Goal: Find specific page/section: Find specific page/section

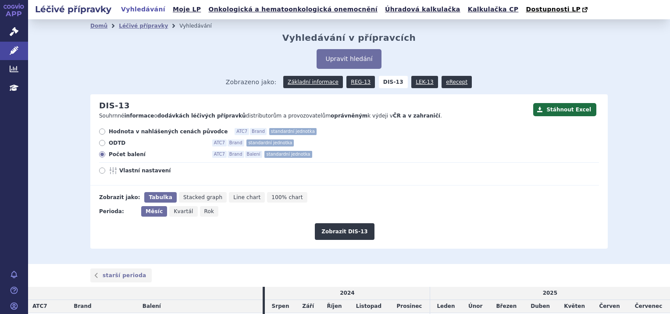
click at [21, 52] on link "Léčivé přípravky" at bounding box center [14, 51] width 28 height 18
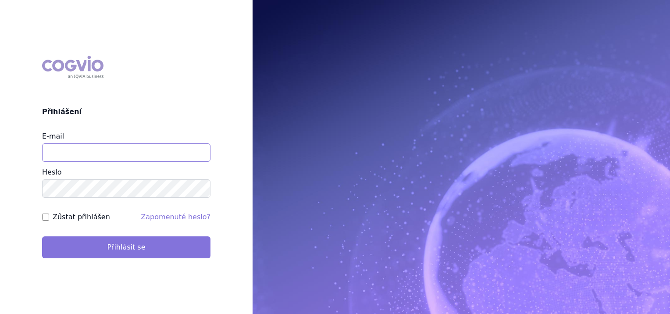
type input "[PERSON_NAME][EMAIL_ADDRESS][PERSON_NAME][DOMAIN_NAME]"
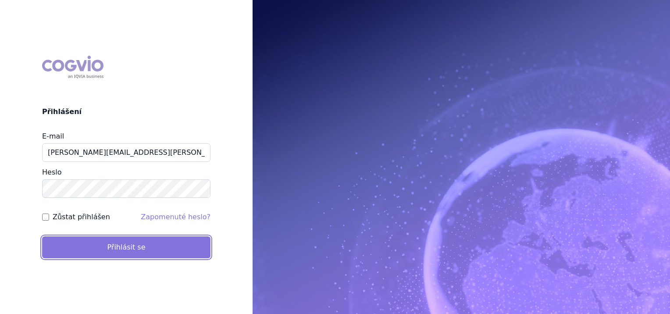
click at [108, 242] on button "Přihlásit se" at bounding box center [126, 247] width 168 height 22
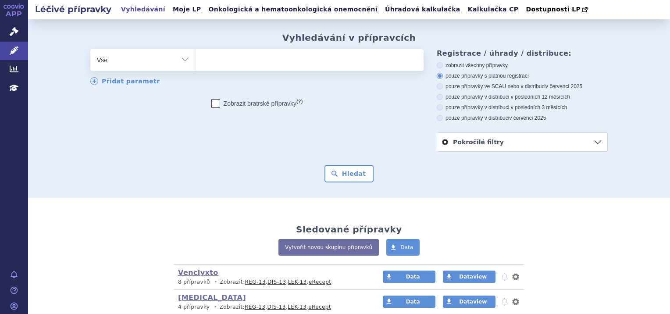
scroll to position [202, 0]
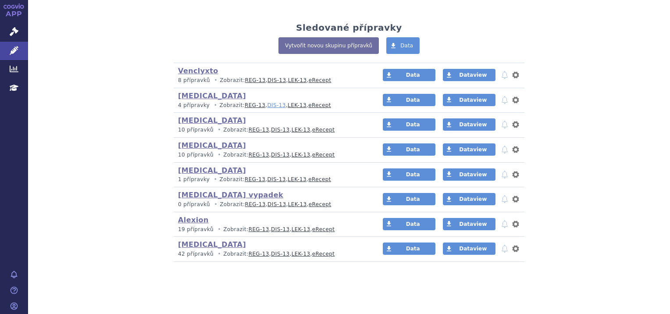
click at [267, 105] on link "DIS-13" at bounding box center [276, 105] width 18 height 6
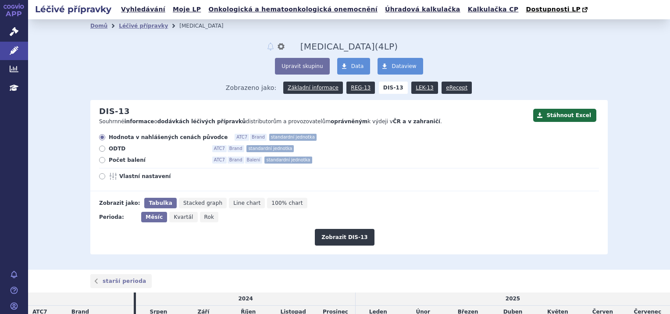
scroll to position [67, 0]
